Goal: Task Accomplishment & Management: Manage account settings

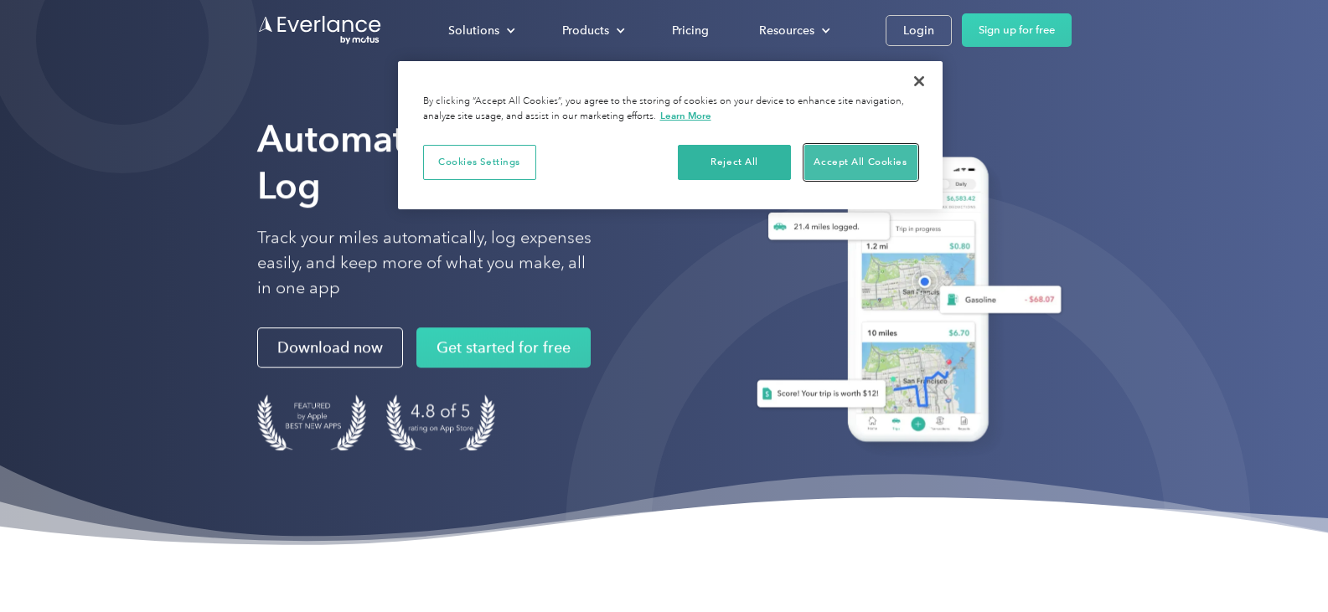
click at [852, 156] on button "Accept All Cookies" at bounding box center [860, 162] width 113 height 35
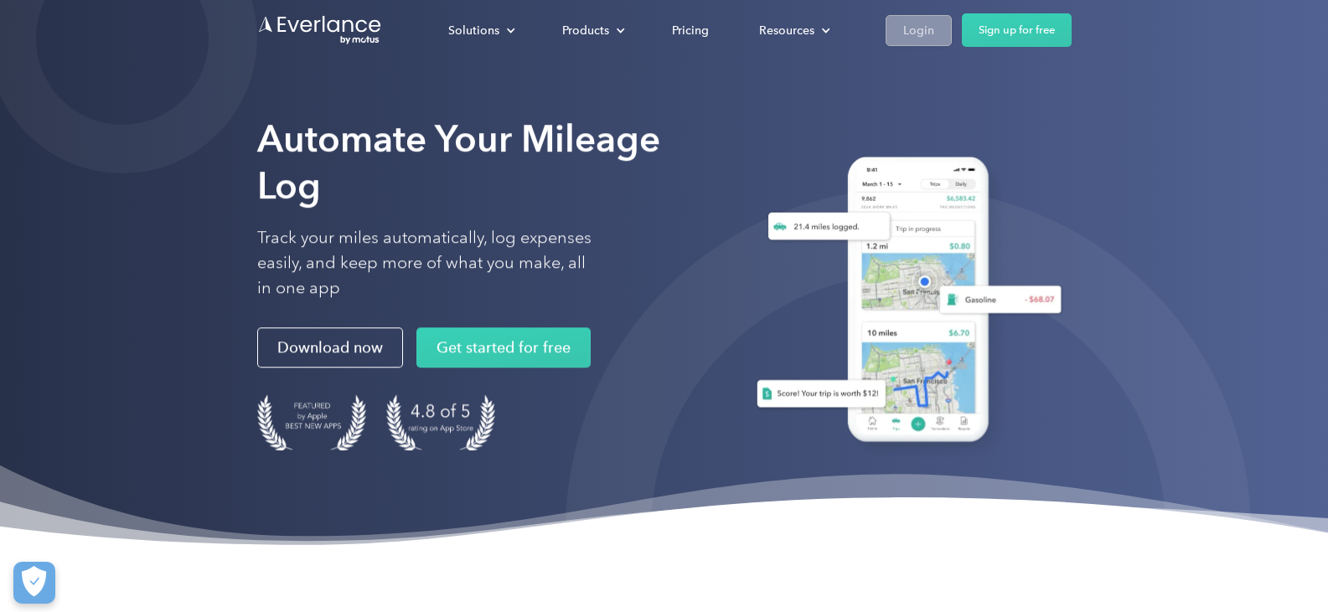
click at [925, 20] on div "Login" at bounding box center [918, 30] width 31 height 21
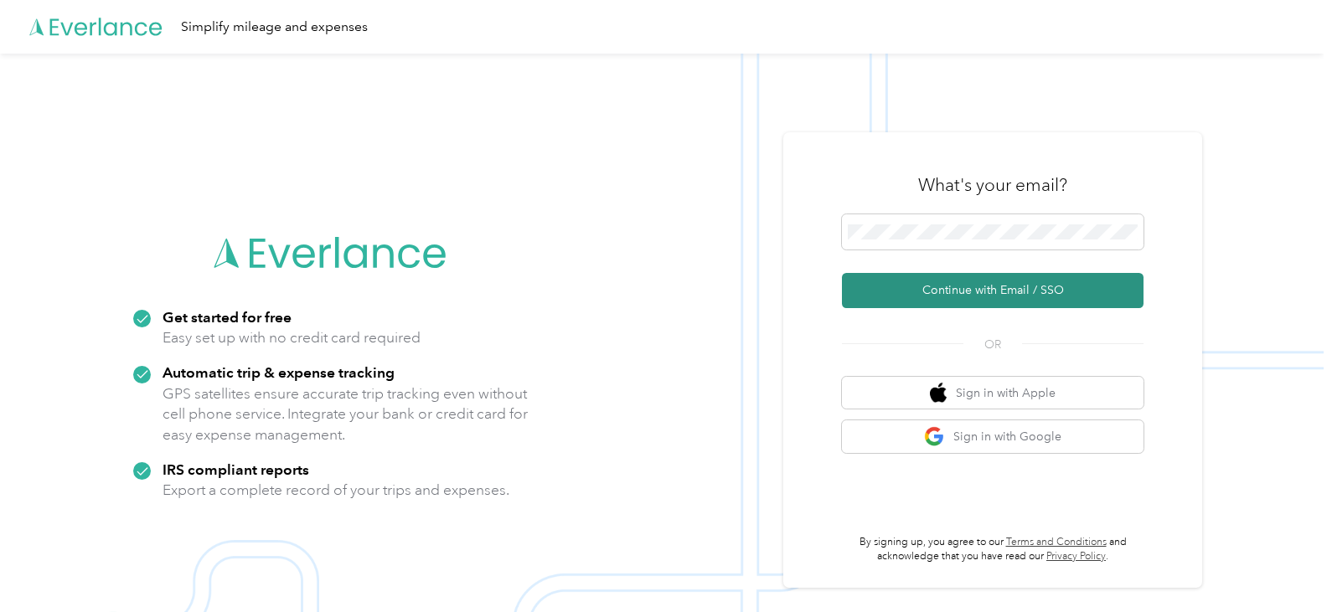
click at [973, 282] on button "Continue with Email / SSO" at bounding box center [993, 290] width 302 height 35
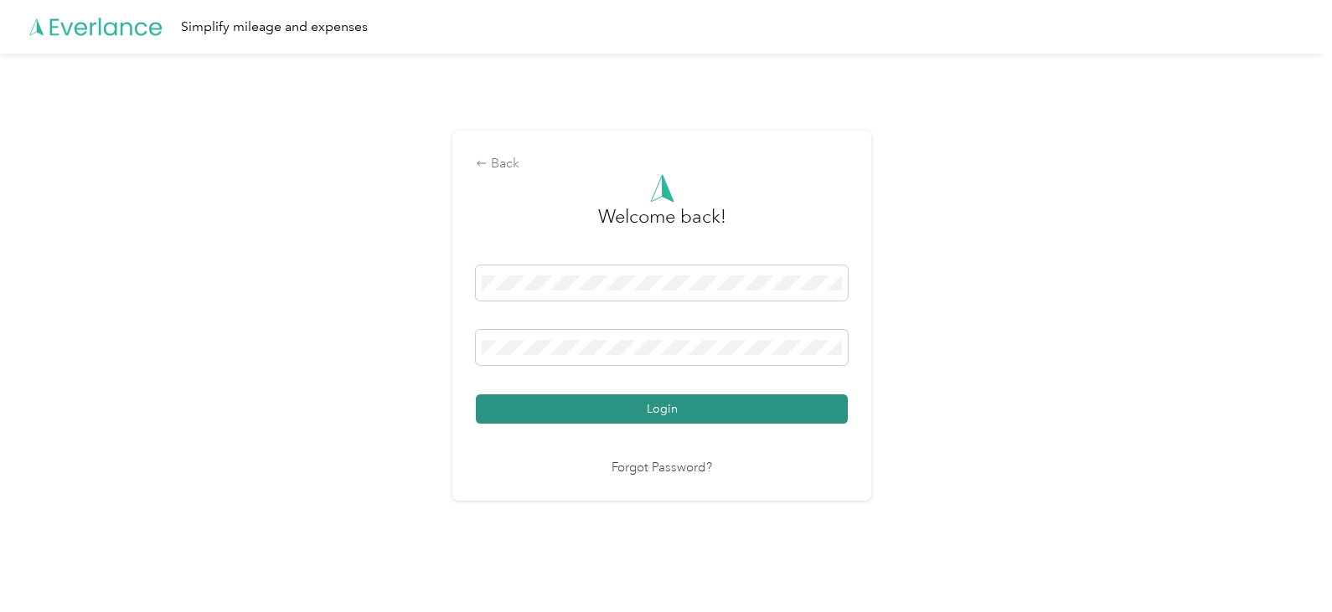
click at [663, 403] on button "Login" at bounding box center [662, 409] width 372 height 29
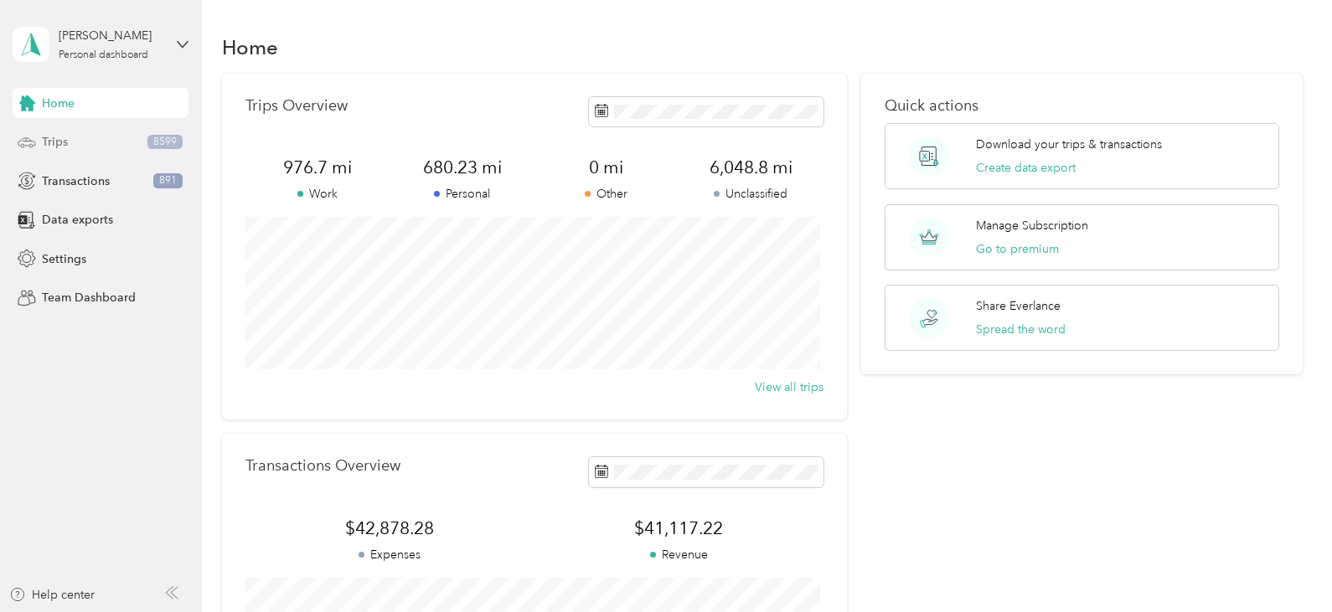
click at [87, 137] on div "Trips 8599" at bounding box center [101, 142] width 176 height 30
